Goal: Information Seeking & Learning: Learn about a topic

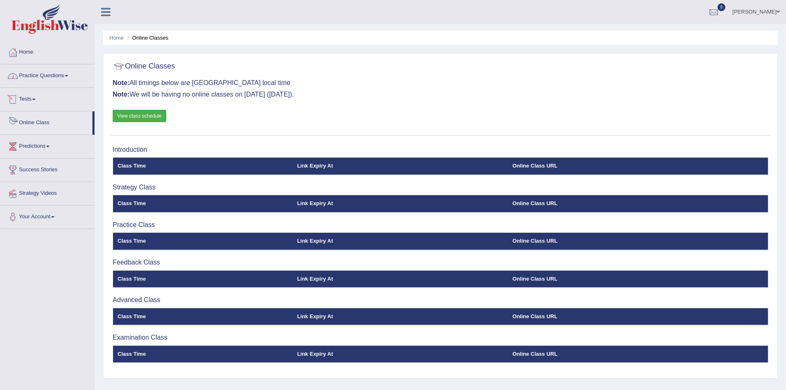
click at [31, 123] on link "Online Class" at bounding box center [46, 121] width 92 height 21
click at [133, 116] on link "View class schedule" at bounding box center [140, 116] width 54 height 12
click at [131, 168] on th "Class Time" at bounding box center [203, 166] width 180 height 17
click at [182, 162] on th "Class Time" at bounding box center [203, 166] width 180 height 17
click at [35, 124] on link "Online Class" at bounding box center [46, 121] width 92 height 21
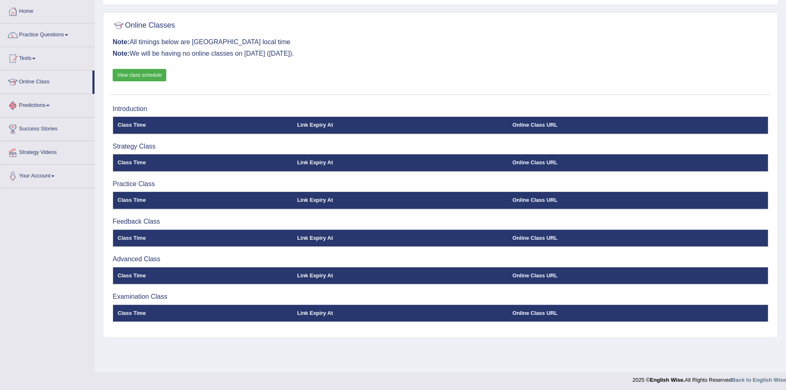
scroll to position [43, 0]
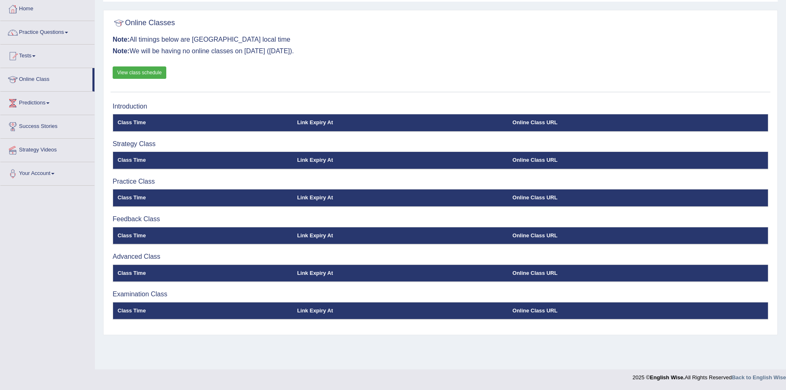
click at [130, 272] on th "Class Time" at bounding box center [203, 273] width 180 height 17
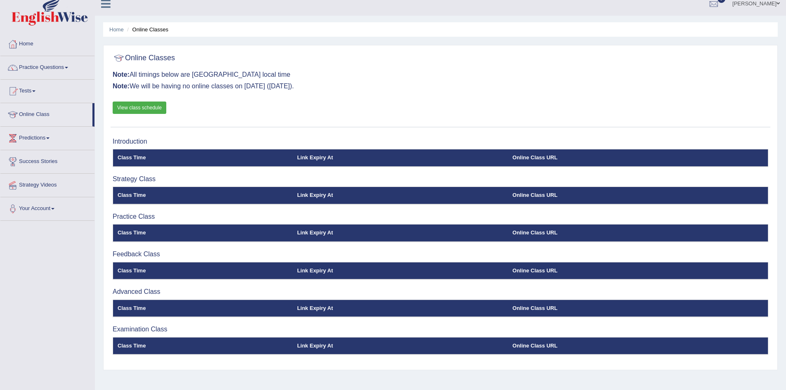
scroll to position [0, 0]
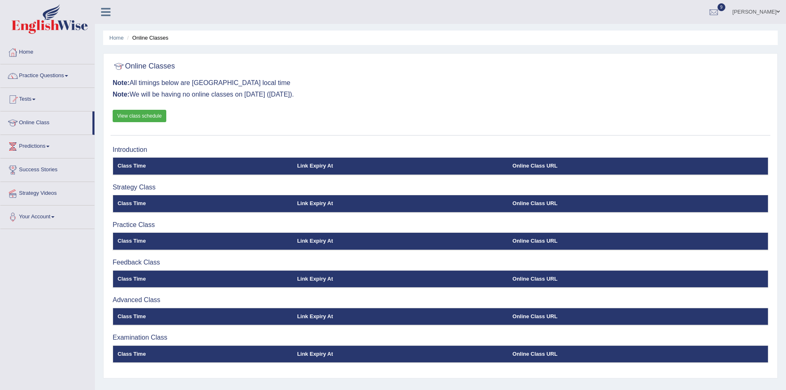
click at [148, 116] on link "View class schedule" at bounding box center [140, 116] width 54 height 12
